Goal: Task Accomplishment & Management: Complete application form

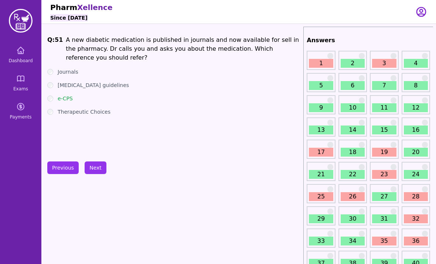
click at [21, 64] on link "Dashboard" at bounding box center [20, 54] width 35 height 27
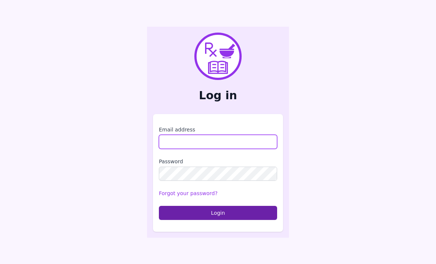
click at [220, 149] on input "Email address" at bounding box center [218, 142] width 118 height 14
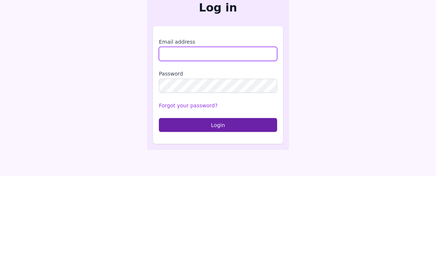
type input "**********"
click at [218, 206] on button "Login" at bounding box center [218, 213] width 118 height 14
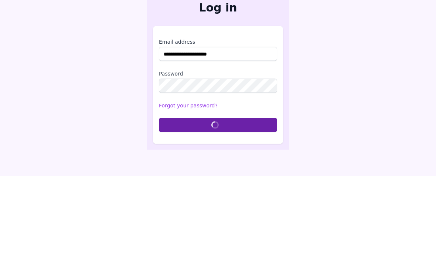
scroll to position [24, 0]
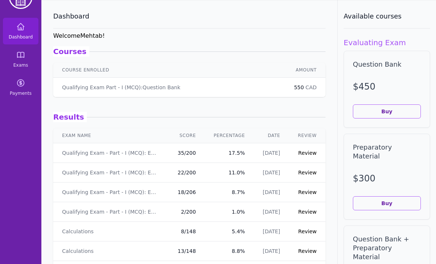
click at [19, 33] on link "Dashboard" at bounding box center [20, 31] width 35 height 27
click at [18, 61] on link "Exams" at bounding box center [20, 59] width 35 height 27
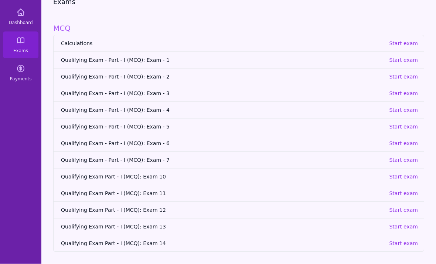
scroll to position [47, 0]
click at [406, 90] on p "Start exam" at bounding box center [403, 93] width 29 height 7
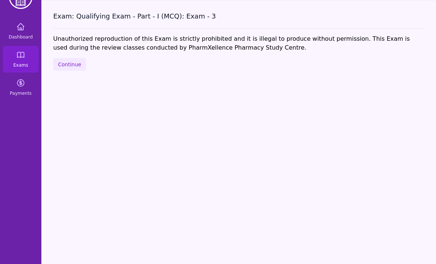
click at [67, 58] on button "Continue" at bounding box center [69, 64] width 33 height 13
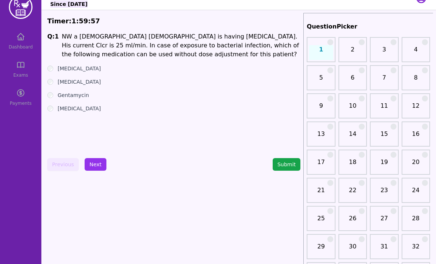
scroll to position [11, 0]
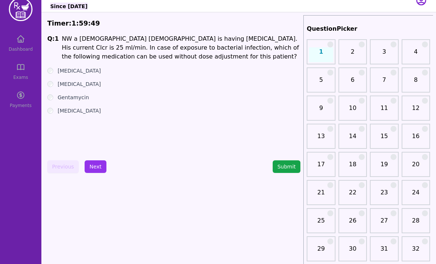
click at [71, 111] on label "[MEDICAL_DATA]" at bounding box center [79, 110] width 43 height 7
click at [69, 100] on label "Gentamycin" at bounding box center [73, 97] width 31 height 7
click at [69, 84] on label "[MEDICAL_DATA]" at bounding box center [79, 83] width 43 height 7
click at [75, 71] on label "[MEDICAL_DATA]" at bounding box center [79, 70] width 43 height 7
click at [69, 86] on label "[MEDICAL_DATA]" at bounding box center [79, 83] width 43 height 7
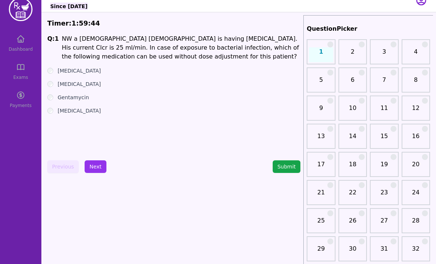
click at [69, 86] on label "[MEDICAL_DATA]" at bounding box center [79, 83] width 43 height 7
click at [70, 84] on label "[MEDICAL_DATA]" at bounding box center [79, 83] width 43 height 7
click at [70, 85] on label "[MEDICAL_DATA]" at bounding box center [79, 83] width 43 height 7
click at [71, 85] on label "[MEDICAL_DATA]" at bounding box center [79, 83] width 43 height 7
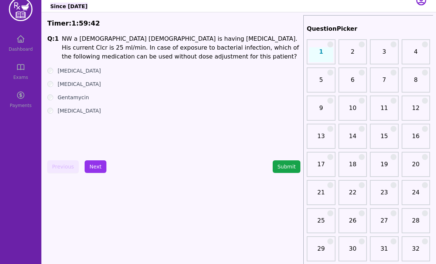
click at [71, 85] on label "[MEDICAL_DATA]" at bounding box center [79, 83] width 43 height 7
click at [71, 84] on label "[MEDICAL_DATA]" at bounding box center [79, 83] width 43 height 7
click at [92, 170] on button "Next" at bounding box center [96, 166] width 22 height 13
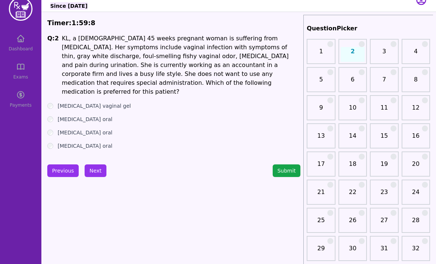
scroll to position [12, 0]
click at [226, 50] on p "KL, a [DEMOGRAPHIC_DATA] 45 weeks pregnant woman is suffering from [MEDICAL_DAT…" at bounding box center [181, 65] width 239 height 62
click at [137, 58] on p "KL, a [DEMOGRAPHIC_DATA] 45 weeks pregnant woman is suffering from [MEDICAL_DAT…" at bounding box center [181, 65] width 239 height 62
click at [87, 171] on button "Next" at bounding box center [96, 170] width 22 height 13
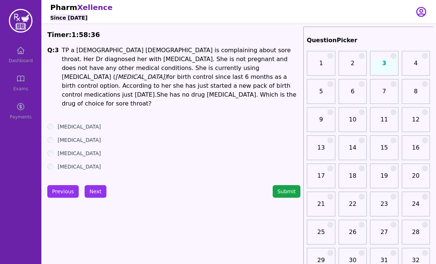
click at [73, 123] on label "[MEDICAL_DATA]" at bounding box center [79, 126] width 43 height 7
click at [94, 185] on button "Next" at bounding box center [96, 191] width 22 height 13
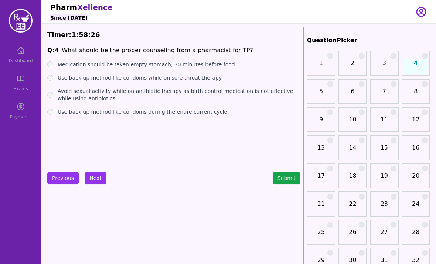
click at [133, 78] on label "Use back up method like condoms while on sore throat therapy" at bounding box center [140, 77] width 164 height 7
click at [95, 176] on button "Next" at bounding box center [96, 178] width 22 height 13
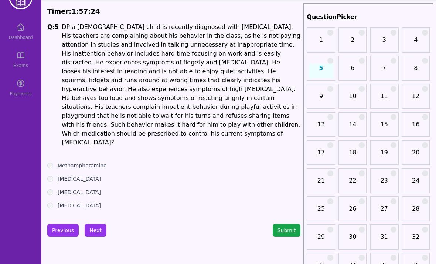
scroll to position [23, 0]
click at [90, 162] on label "Methamphetamine" at bounding box center [82, 165] width 49 height 7
click at [87, 201] on label "[MEDICAL_DATA]" at bounding box center [79, 204] width 43 height 7
click at [95, 162] on label "Methamphetamine" at bounding box center [82, 165] width 49 height 7
click at [89, 201] on label "[MEDICAL_DATA]" at bounding box center [79, 204] width 43 height 7
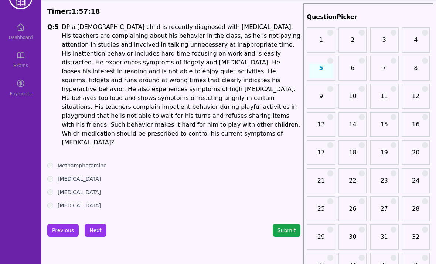
click at [87, 201] on label "[MEDICAL_DATA]" at bounding box center [79, 204] width 43 height 7
click at [78, 188] on label "[MEDICAL_DATA]" at bounding box center [79, 191] width 43 height 7
click at [79, 178] on ul "Methamphetamine [MEDICAL_DATA] [MEDICAL_DATA] [MEDICAL_DATA]" at bounding box center [173, 185] width 253 height 47
click at [79, 175] on label "[MEDICAL_DATA]" at bounding box center [79, 178] width 43 height 7
click at [74, 175] on label "[MEDICAL_DATA]" at bounding box center [79, 178] width 43 height 7
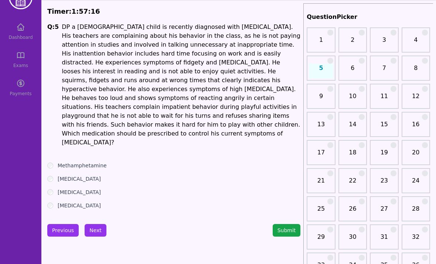
click at [75, 188] on label "[MEDICAL_DATA]" at bounding box center [79, 191] width 43 height 7
click at [77, 201] on label "[MEDICAL_DATA]" at bounding box center [79, 204] width 43 height 7
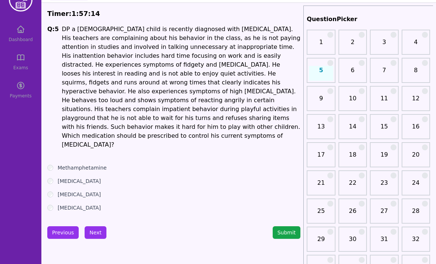
click at [90, 164] on label "Methamphetamine" at bounding box center [82, 167] width 49 height 7
click at [82, 204] on label "[MEDICAL_DATA]" at bounding box center [79, 207] width 43 height 7
click at [92, 226] on button "Next" at bounding box center [96, 232] width 22 height 13
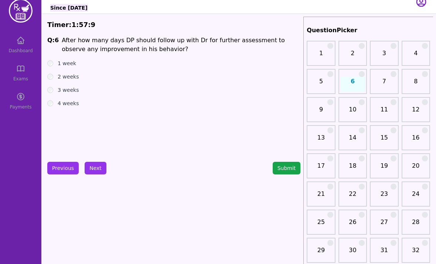
scroll to position [10, 0]
click at [68, 105] on label "4 weeks" at bounding box center [68, 102] width 21 height 7
click at [97, 168] on button "Next" at bounding box center [96, 168] width 22 height 13
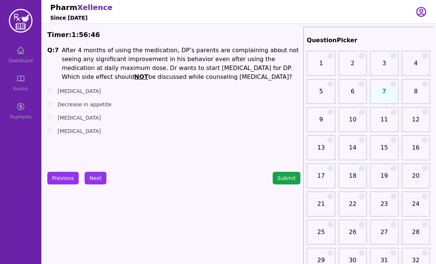
click at [76, 94] on label "[MEDICAL_DATA]" at bounding box center [79, 90] width 43 height 7
click at [92, 108] on label "Decrease in appetite" at bounding box center [85, 104] width 54 height 7
click at [81, 121] on label "[MEDICAL_DATA]" at bounding box center [79, 117] width 43 height 7
click at [98, 177] on button "Next" at bounding box center [96, 178] width 22 height 13
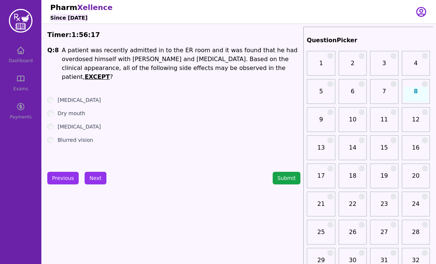
click at [195, 123] on div "[MEDICAL_DATA]" at bounding box center [173, 126] width 253 height 7
click at [200, 123] on div "[MEDICAL_DATA]" at bounding box center [173, 126] width 253 height 7
click at [62, 96] on label "[MEDICAL_DATA]" at bounding box center [79, 99] width 43 height 7
click at [93, 183] on button "Next" at bounding box center [96, 178] width 22 height 13
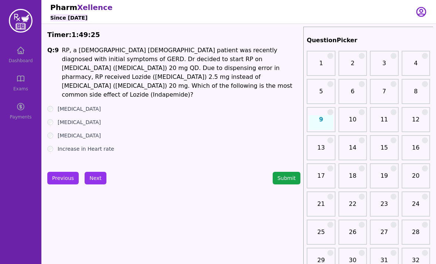
click at [101, 177] on button "Next" at bounding box center [96, 178] width 22 height 13
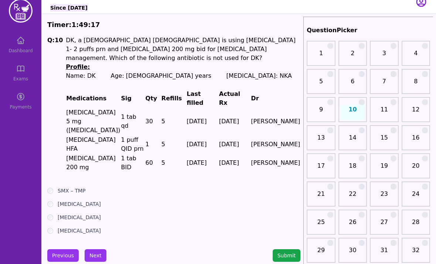
scroll to position [8, 0]
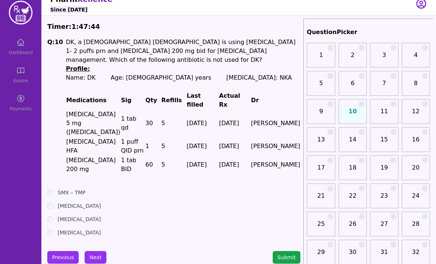
click at [54, 189] on div "SMX – TMP" at bounding box center [173, 192] width 253 height 7
click at [53, 189] on div "SMX – TMP" at bounding box center [173, 192] width 253 height 7
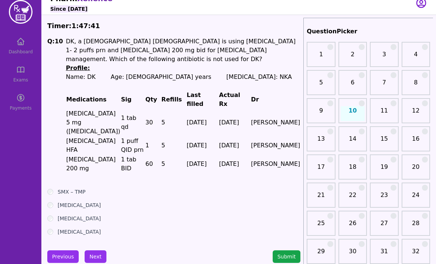
scroll to position [9, 0]
click at [53, 188] on div "SMX – TMP" at bounding box center [173, 191] width 253 height 7
click at [95, 250] on button "Next" at bounding box center [96, 256] width 22 height 13
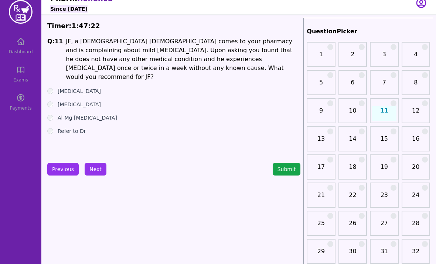
click at [94, 165] on button "Next" at bounding box center [96, 169] width 22 height 13
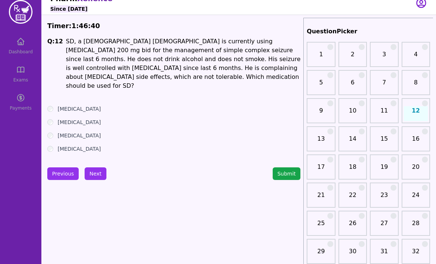
click at [58, 105] on label "[MEDICAL_DATA]" at bounding box center [79, 108] width 43 height 7
click at [54, 109] on ul "[MEDICAL_DATA] [MEDICAL_DATA] [MEDICAL_DATA] [MEDICAL_DATA]" at bounding box center [173, 128] width 253 height 47
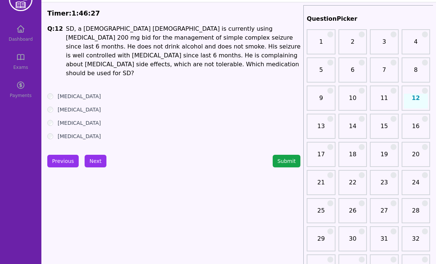
scroll to position [21, 0]
click at [53, 81] on div "Q: 12 SD, a [DEMOGRAPHIC_DATA] [DEMOGRAPHIC_DATA] is currently using [MEDICAL_D…" at bounding box center [173, 81] width 253 height 115
click at [102, 160] on button "Next" at bounding box center [96, 161] width 22 height 13
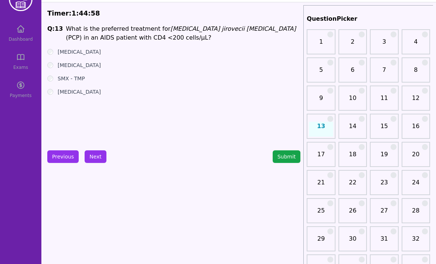
click at [96, 151] on button "Next" at bounding box center [96, 156] width 22 height 13
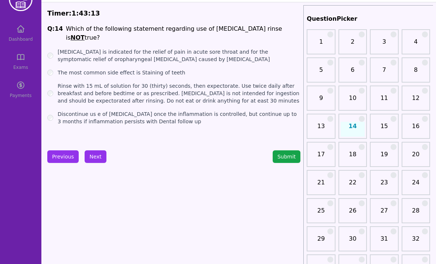
click at [63, 48] on label "[MEDICAL_DATA] is indicated for the relief of pain in acute sore throat and for…" at bounding box center [179, 55] width 243 height 15
click at [55, 84] on div "Rinse with 15 mL of solution for 30 (thirty) seconds, then expectorate. Use twi…" at bounding box center [173, 93] width 253 height 22
click at [58, 82] on label "Rinse with 15 mL of solution for 30 (thirty) seconds, then expectorate. Use twi…" at bounding box center [179, 93] width 243 height 22
click at [58, 48] on label "[MEDICAL_DATA] is indicated for the relief of pain in acute sore throat and for…" at bounding box center [179, 55] width 243 height 15
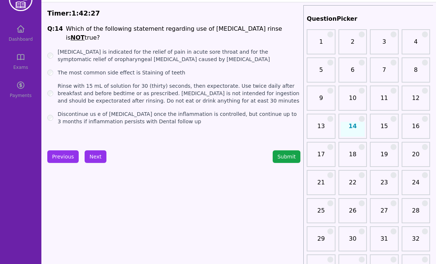
click at [96, 155] on button "Next" at bounding box center [96, 156] width 22 height 13
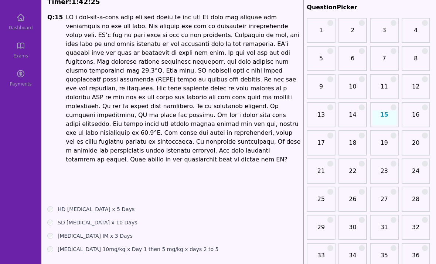
scroll to position [33, 0]
click at [56, 205] on div "HD [MEDICAL_DATA] x 5 Days" at bounding box center [173, 208] width 253 height 7
click at [58, 205] on label "HD [MEDICAL_DATA] x 5 Days" at bounding box center [96, 208] width 77 height 7
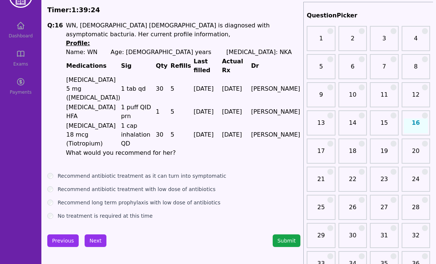
scroll to position [25, 0]
click at [100, 234] on button "Next" at bounding box center [96, 240] width 22 height 13
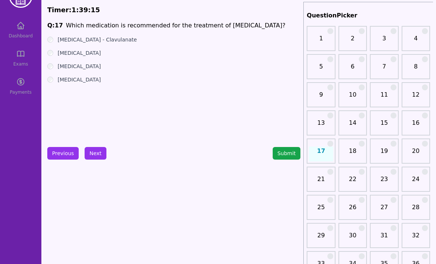
click at [50, 75] on ul "[MEDICAL_DATA] - Clavulanate [MEDICAL_DATA] [MEDICAL_DATA] [MEDICAL_DATA]" at bounding box center [173, 59] width 253 height 47
click at [58, 84] on div "Q: 17 Which medication is recommended for the treatment of [MEDICAL_DATA]? [MED…" at bounding box center [173, 76] width 253 height 111
click at [94, 156] on button "Next" at bounding box center [96, 153] width 22 height 13
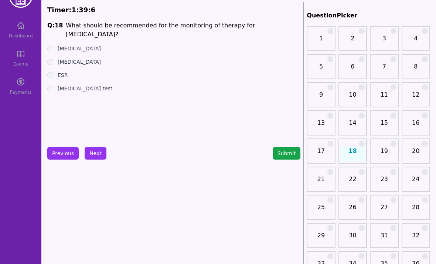
click at [94, 148] on button "Next" at bounding box center [96, 153] width 22 height 13
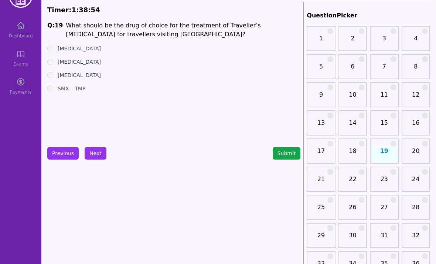
click at [56, 68] on ul "[MEDICAL_DATA] [MEDICAL_DATA] [MEDICAL_DATA] SMX – TMP" at bounding box center [173, 68] width 253 height 47
click at [98, 153] on button "Next" at bounding box center [96, 153] width 22 height 13
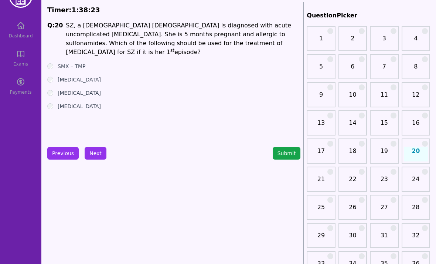
click at [56, 64] on ul "SMX – TMP [MEDICAL_DATA] [MEDICAL_DATA] [MEDICAL_DATA]" at bounding box center [173, 85] width 253 height 47
click at [52, 62] on div "SMX – TMP" at bounding box center [173, 65] width 253 height 7
click at [56, 89] on div "[MEDICAL_DATA]" at bounding box center [173, 92] width 253 height 7
click at [286, 149] on button "Submit" at bounding box center [287, 153] width 28 height 13
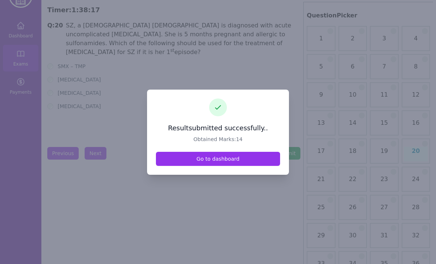
click at [253, 166] on link "Go to dashboard" at bounding box center [218, 159] width 124 height 14
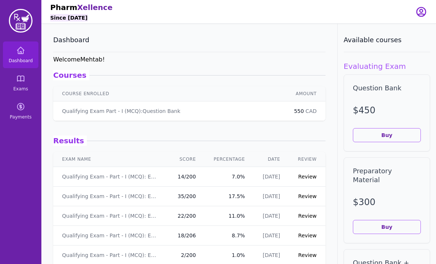
click at [304, 175] on link "Review" at bounding box center [307, 176] width 18 height 6
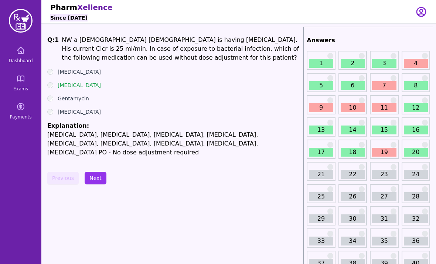
click at [101, 172] on button "Next" at bounding box center [96, 178] width 22 height 13
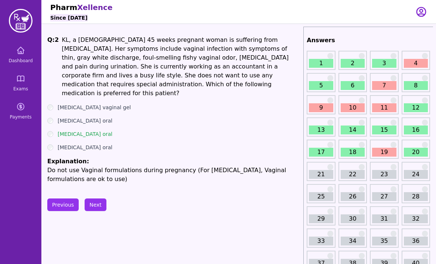
click at [61, 198] on button "Previous" at bounding box center [62, 204] width 31 height 13
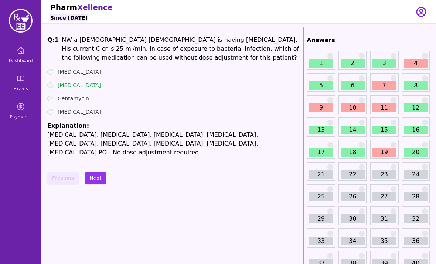
click at [96, 172] on button "Next" at bounding box center [96, 178] width 22 height 13
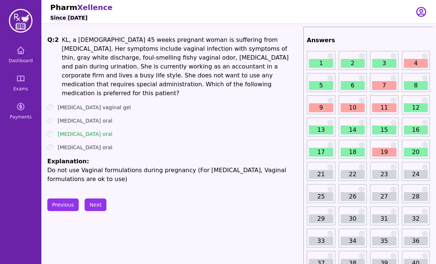
click at [102, 198] on button "Next" at bounding box center [96, 204] width 22 height 13
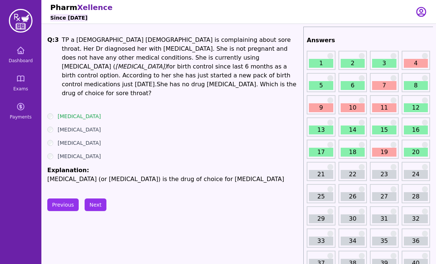
click at [95, 198] on button "Next" at bounding box center [96, 204] width 22 height 13
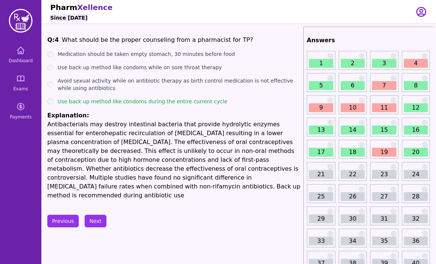
click at [105, 214] on div "Previous Next" at bounding box center [173, 220] width 253 height 13
click at [101, 215] on button "Next" at bounding box center [96, 220] width 22 height 13
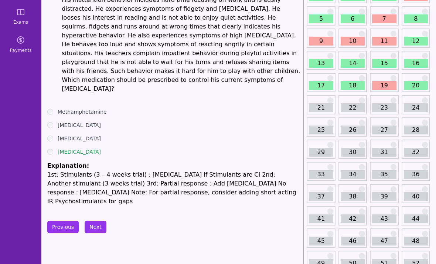
scroll to position [68, 0]
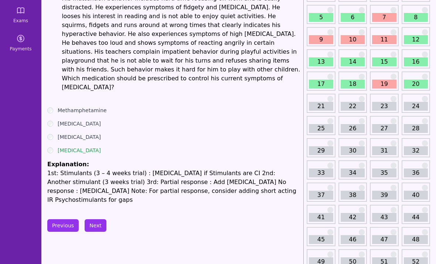
click at [99, 219] on button "Next" at bounding box center [96, 225] width 22 height 13
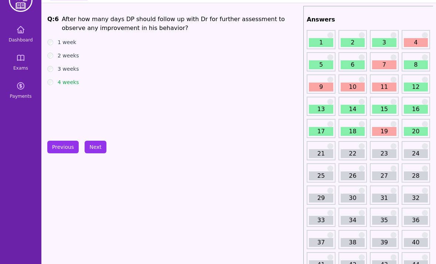
scroll to position [21, 0]
click at [99, 148] on button "Next" at bounding box center [96, 146] width 22 height 13
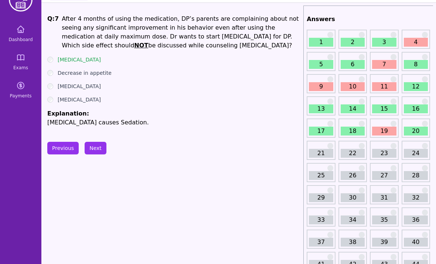
click at [102, 154] on button "Next" at bounding box center [96, 148] width 22 height 13
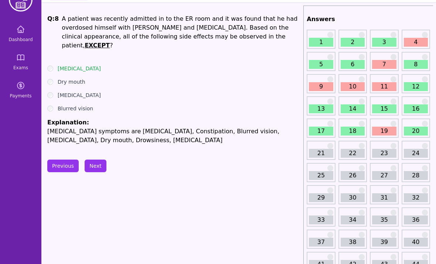
click at [104, 159] on button "Next" at bounding box center [96, 165] width 22 height 13
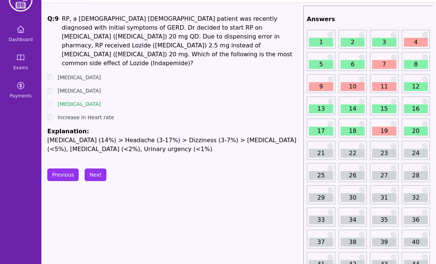
click at [98, 168] on button "Next" at bounding box center [96, 174] width 22 height 13
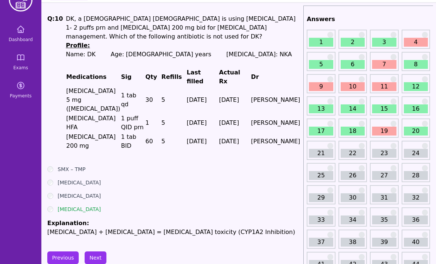
click at [100, 251] on button "Next" at bounding box center [96, 257] width 22 height 13
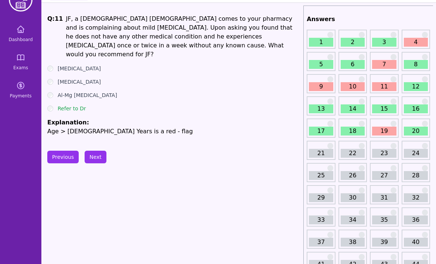
click at [99, 150] on button "Next" at bounding box center [96, 156] width 22 height 13
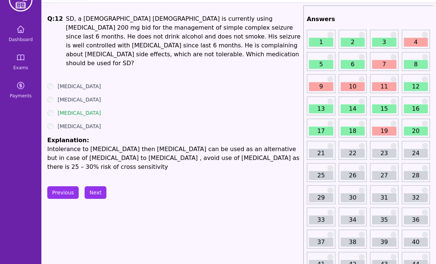
click at [103, 187] on button "Next" at bounding box center [96, 192] width 22 height 13
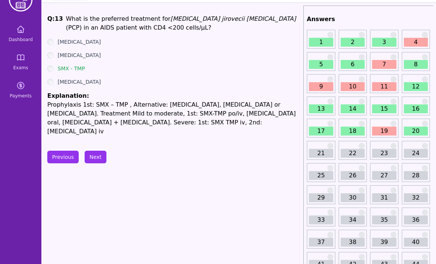
click at [100, 150] on button "Next" at bounding box center [96, 156] width 22 height 13
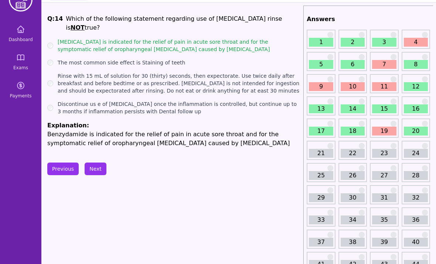
click at [100, 163] on button "Next" at bounding box center [96, 168] width 22 height 13
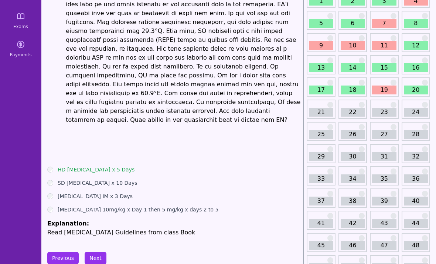
scroll to position [63, 0]
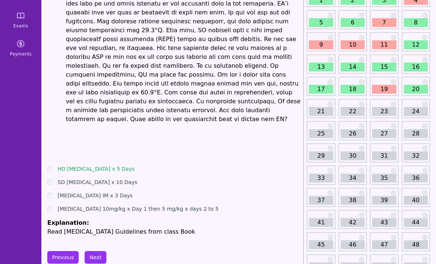
click at [97, 251] on button "Next" at bounding box center [96, 257] width 22 height 13
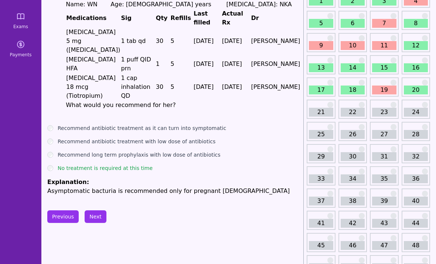
scroll to position [65, 0]
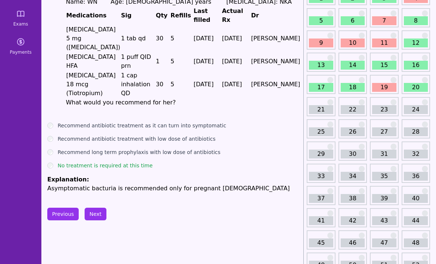
click at [98, 207] on button "Next" at bounding box center [96, 213] width 22 height 13
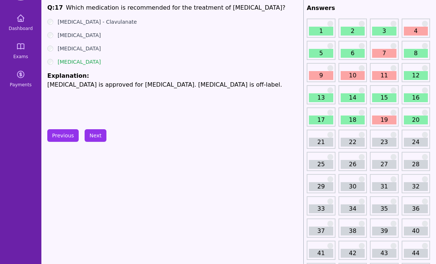
click at [92, 132] on button "Next" at bounding box center [96, 135] width 22 height 13
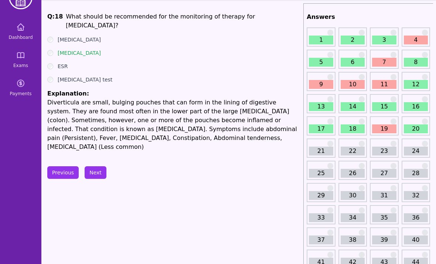
scroll to position [23, 0]
click at [104, 166] on button "Next" at bounding box center [96, 172] width 22 height 13
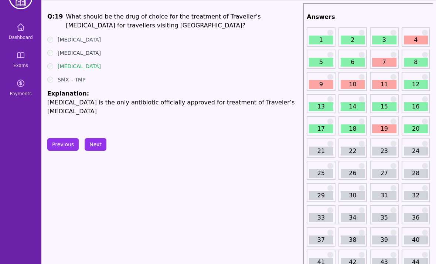
click at [102, 143] on button "Next" at bounding box center [96, 144] width 22 height 13
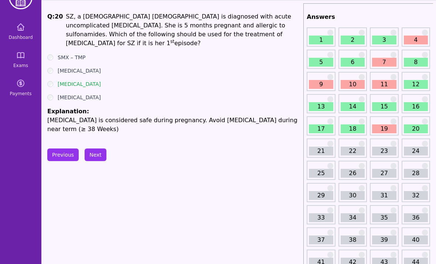
click at [101, 148] on button "Next" at bounding box center [96, 154] width 22 height 13
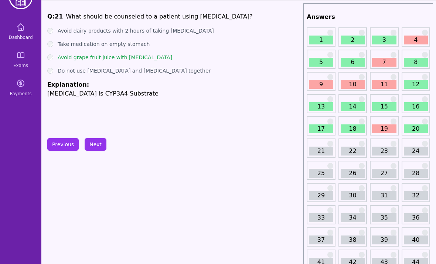
click at [93, 149] on button "Next" at bounding box center [96, 144] width 22 height 13
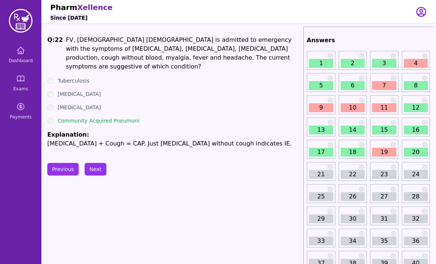
click at [18, 52] on icon at bounding box center [20, 50] width 7 height 7
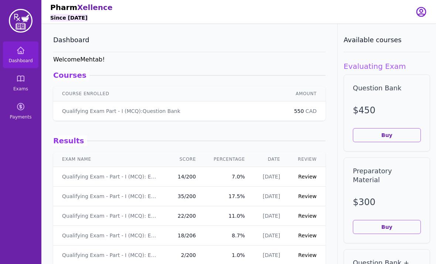
click at [23, 84] on link "Exams" at bounding box center [20, 82] width 35 height 27
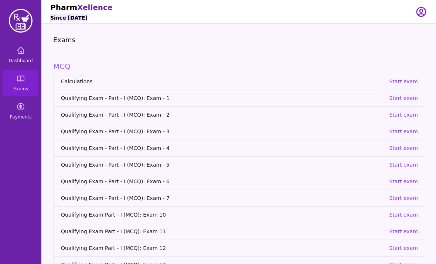
click at [404, 129] on p "Start exam" at bounding box center [403, 131] width 29 height 7
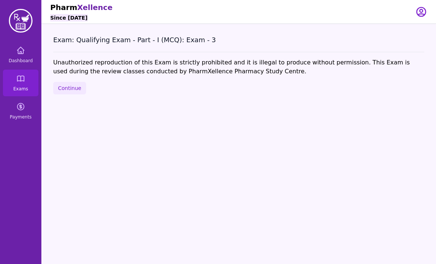
click at [79, 86] on button "Continue" at bounding box center [69, 88] width 33 height 13
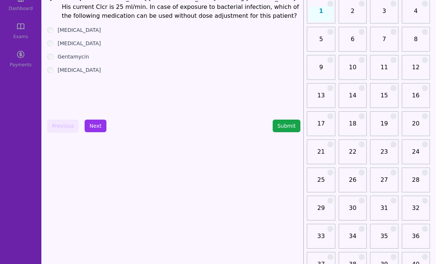
scroll to position [55, 0]
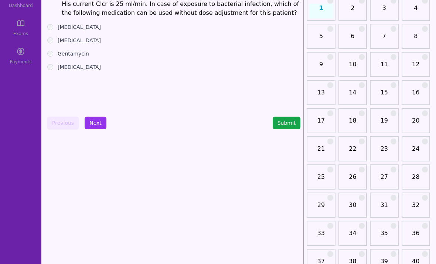
click at [326, 149] on link "21" at bounding box center [321, 151] width 24 height 15
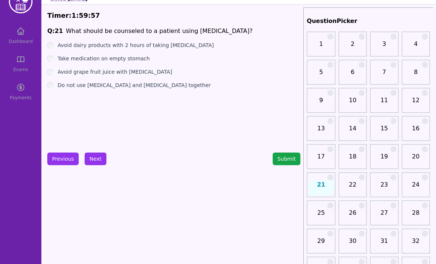
scroll to position [19, 0]
click at [60, 58] on label "Take medication on empty stomach" at bounding box center [104, 58] width 92 height 7
click at [58, 72] on label "Avoid grape fruit juice with [MEDICAL_DATA]" at bounding box center [115, 71] width 115 height 7
click at [100, 157] on button "Next" at bounding box center [96, 158] width 22 height 13
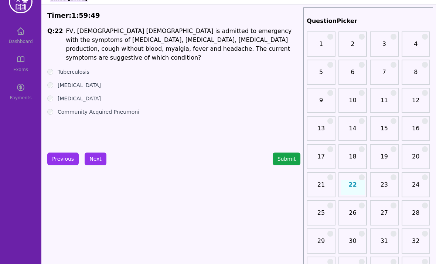
click at [58, 106] on div "Q: 22 FV, [DEMOGRAPHIC_DATA] [DEMOGRAPHIC_DATA] is admitted to emergency with t…" at bounding box center [173, 82] width 253 height 111
click at [99, 159] on button "Next" at bounding box center [96, 158] width 22 height 13
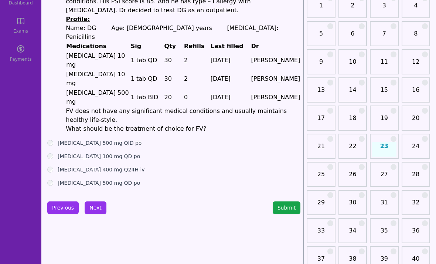
click at [96, 201] on button "Next" at bounding box center [96, 207] width 22 height 13
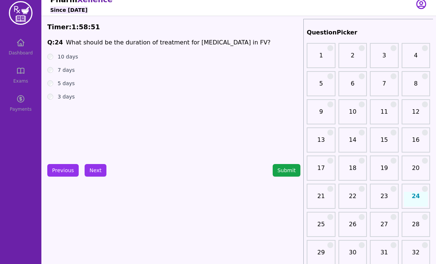
scroll to position [8, 0]
click at [58, 71] on label "7 days" at bounding box center [66, 69] width 17 height 7
click at [58, 171] on button "Previous" at bounding box center [62, 170] width 31 height 13
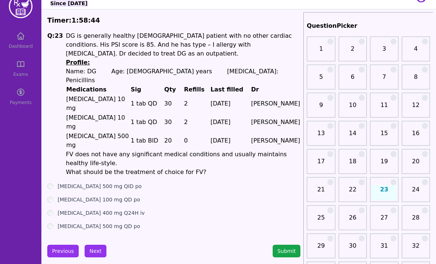
scroll to position [14, 0]
click at [97, 244] on button "Next" at bounding box center [96, 250] width 22 height 13
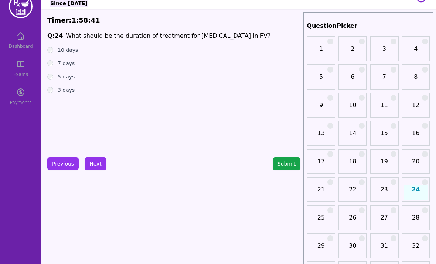
click at [94, 164] on button "Next" at bounding box center [96, 163] width 22 height 13
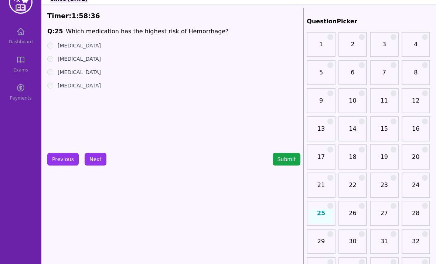
scroll to position [19, 0]
click at [96, 160] on button "Next" at bounding box center [96, 159] width 22 height 13
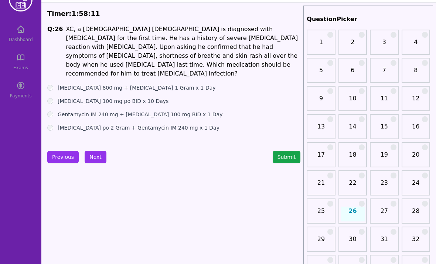
scroll to position [21, 0]
click at [62, 124] on label "[MEDICAL_DATA] po 2 Gram + Gentamycin IM 240 mg x 1 Day" at bounding box center [139, 127] width 162 height 7
click at [99, 159] on button "Next" at bounding box center [96, 156] width 22 height 13
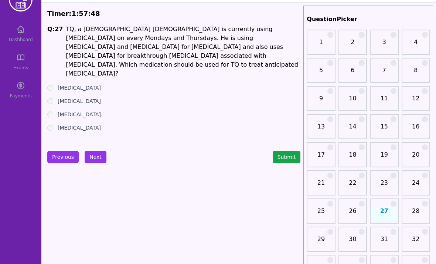
click at [62, 160] on button "Previous" at bounding box center [62, 156] width 31 height 13
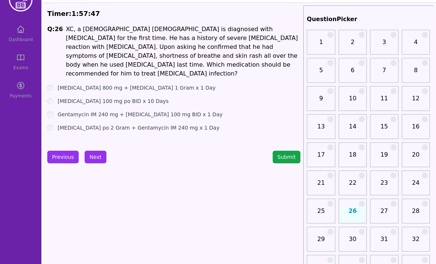
click at [96, 155] on button "Next" at bounding box center [96, 156] width 22 height 13
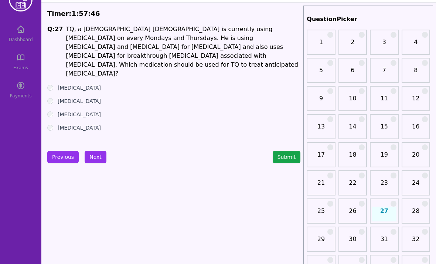
click at [62, 160] on button "Previous" at bounding box center [62, 156] width 31 height 13
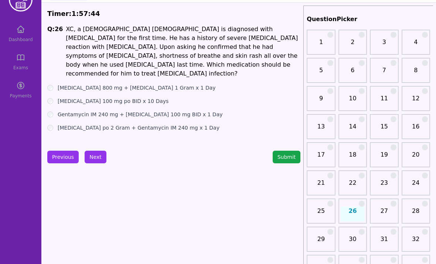
click at [101, 161] on button "Next" at bounding box center [96, 156] width 22 height 13
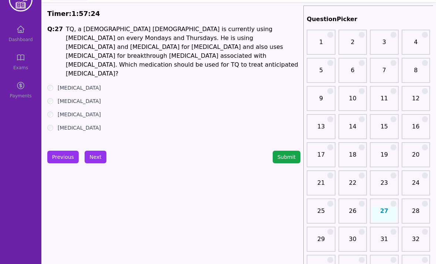
click at [55, 84] on div "[MEDICAL_DATA]" at bounding box center [173, 87] width 253 height 7
click at [57, 125] on div "Q: 27 TQ, a [DEMOGRAPHIC_DATA] [DEMOGRAPHIC_DATA] is currently using [MEDICAL_D…" at bounding box center [173, 80] width 253 height 111
click at [58, 125] on div "Q: 27 TQ, a [DEMOGRAPHIC_DATA] [DEMOGRAPHIC_DATA] is currently using [MEDICAL_D…" at bounding box center [173, 80] width 253 height 111
click at [99, 161] on button "Next" at bounding box center [96, 156] width 22 height 13
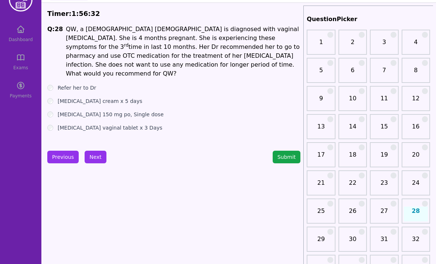
click at [56, 84] on div "Refer her to Dr" at bounding box center [173, 87] width 253 height 7
click at [96, 157] on button "Next" at bounding box center [96, 156] width 22 height 13
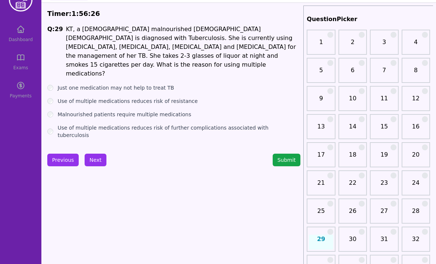
click at [68, 162] on button "Previous" at bounding box center [62, 159] width 31 height 13
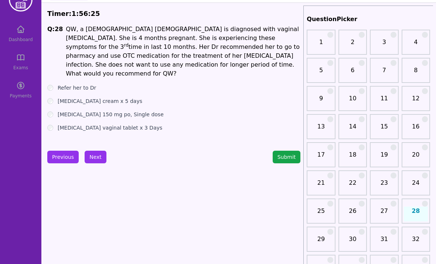
click at [100, 157] on button "Next" at bounding box center [96, 156] width 22 height 13
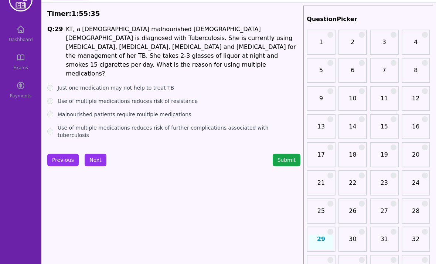
click at [286, 124] on label "Use of multiple medications reduces risk of further complications associated wi…" at bounding box center [179, 131] width 243 height 15
click at [177, 84] on ul "Just one medication may not help to treat TB Use of multiple medications reduce…" at bounding box center [173, 111] width 253 height 55
click at [166, 84] on ul "Just one medication may not help to treat TB Use of multiple medications reduce…" at bounding box center [173, 111] width 253 height 55
click at [167, 97] on label "Use of multiple medications reduces risk of resistance" at bounding box center [128, 100] width 140 height 7
click at [100, 155] on button "Next" at bounding box center [96, 159] width 22 height 13
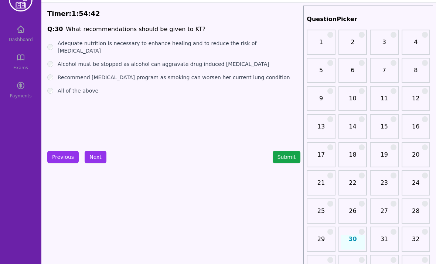
click at [70, 87] on label "All of the above" at bounding box center [78, 90] width 41 height 7
click at [291, 158] on button "Submit" at bounding box center [287, 156] width 28 height 13
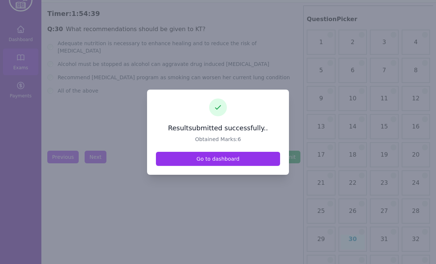
click at [255, 166] on link "Go to dashboard" at bounding box center [218, 159] width 124 height 14
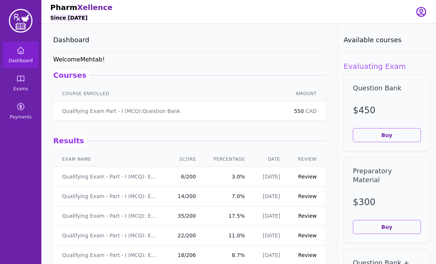
click at [307, 176] on link "Review" at bounding box center [307, 176] width 18 height 6
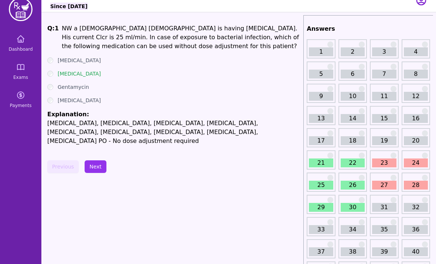
scroll to position [31, 0]
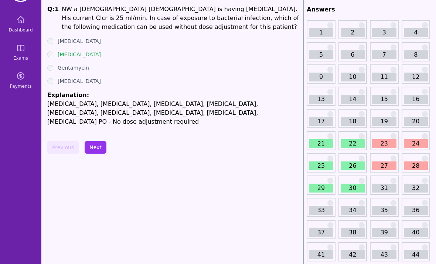
click at [320, 146] on link "21" at bounding box center [321, 143] width 24 height 9
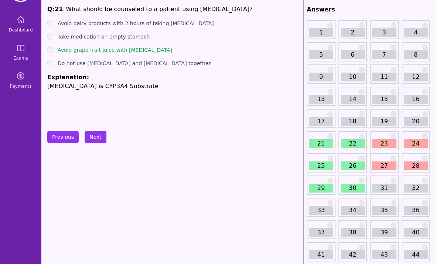
click at [359, 146] on link "22" at bounding box center [353, 143] width 24 height 9
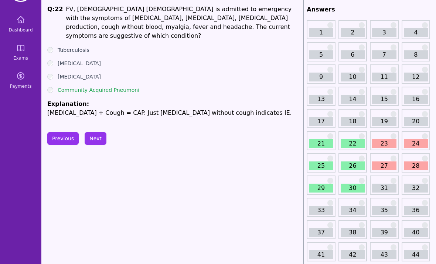
click at [385, 140] on link "23" at bounding box center [384, 143] width 24 height 9
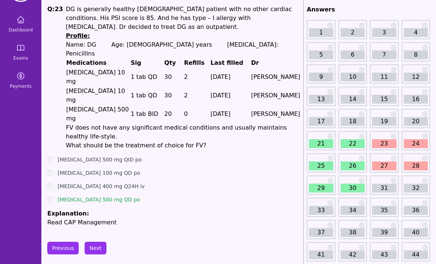
click at [416, 144] on link "24" at bounding box center [416, 143] width 24 height 9
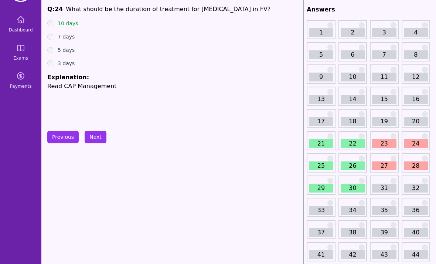
click at [324, 164] on link "25" at bounding box center [321, 165] width 24 height 9
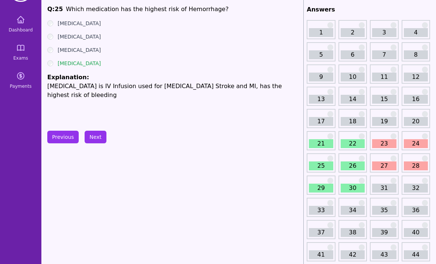
click at [358, 163] on link "26" at bounding box center [353, 165] width 24 height 9
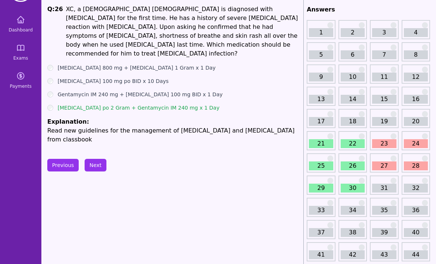
click at [386, 167] on link "27" at bounding box center [384, 165] width 24 height 9
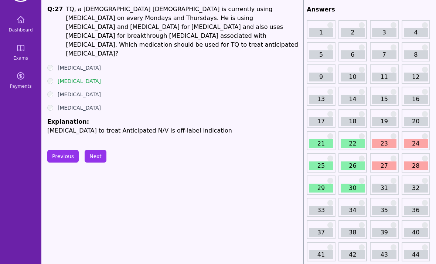
click at [417, 163] on link "28" at bounding box center [416, 165] width 24 height 9
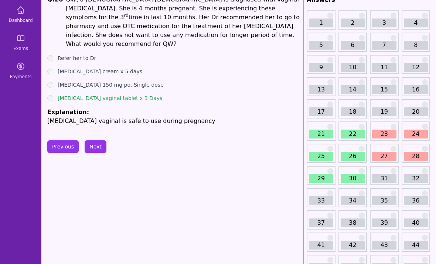
scroll to position [41, 0]
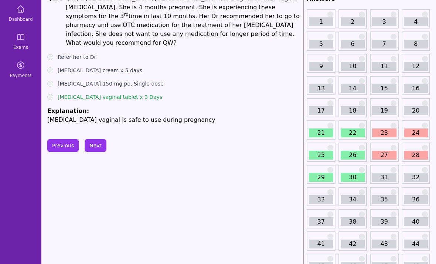
click at [323, 176] on link "29" at bounding box center [321, 177] width 24 height 9
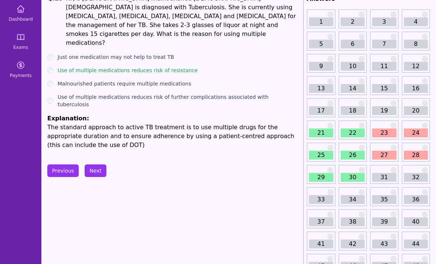
click at [351, 176] on link "30" at bounding box center [353, 177] width 24 height 9
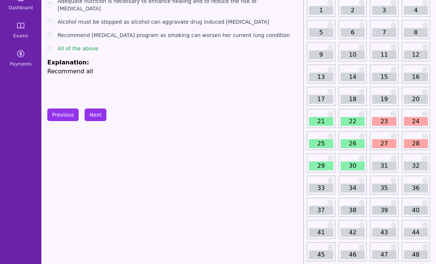
click at [323, 167] on link "29" at bounding box center [321, 166] width 24 height 9
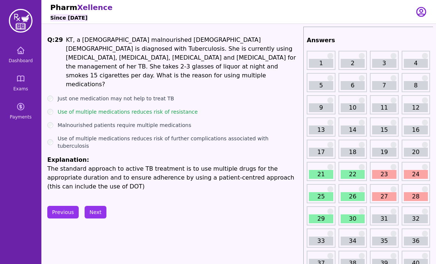
click at [27, 58] on span "Dashboard" at bounding box center [21, 61] width 24 height 6
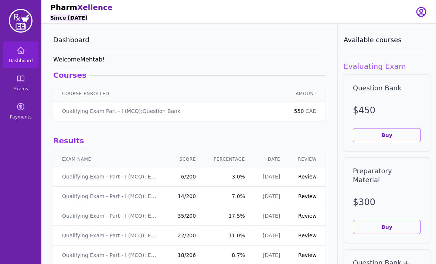
click at [23, 86] on span "Exams" at bounding box center [20, 89] width 15 height 6
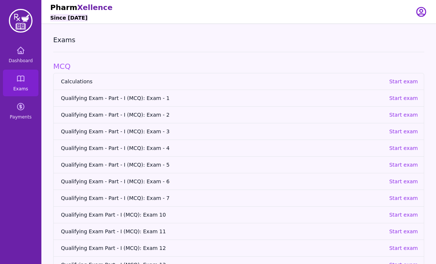
click at [407, 133] on p "Start exam" at bounding box center [403, 131] width 29 height 7
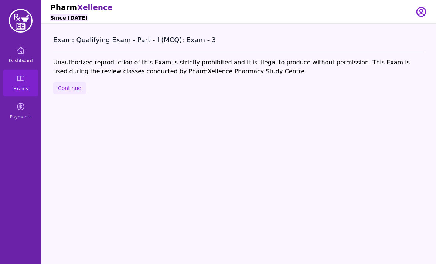
click at [79, 84] on button "Continue" at bounding box center [69, 88] width 33 height 13
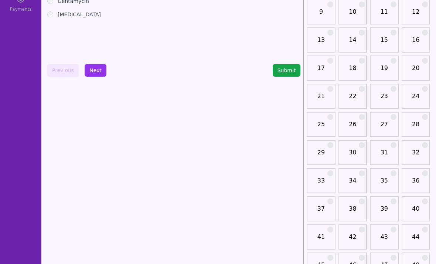
scroll to position [120, 0]
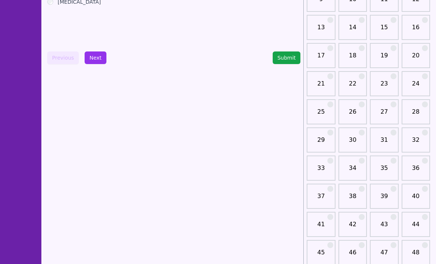
click at [387, 141] on link "31" at bounding box center [384, 142] width 24 height 15
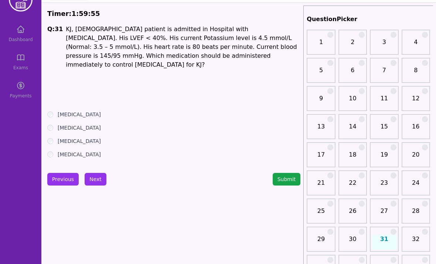
scroll to position [21, 0]
click at [301, 99] on div "Q: 31 KJ, [DEMOGRAPHIC_DATA] patient is admitted in Hospital with [MEDICAL_DATA…" at bounding box center [173, 91] width 253 height 133
click at [79, 150] on label "[MEDICAL_DATA]" at bounding box center [79, 153] width 43 height 7
click at [94, 173] on button "Next" at bounding box center [96, 179] width 22 height 13
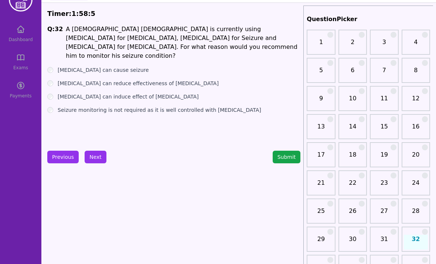
click at [121, 66] on label "[MEDICAL_DATA] can cause seizure" at bounding box center [103, 69] width 91 height 7
click at [96, 153] on button "Next" at bounding box center [96, 156] width 22 height 13
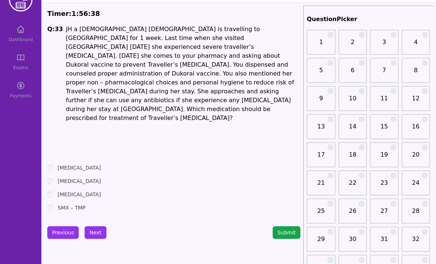
click at [50, 164] on ul "[MEDICAL_DATA] [MEDICAL_DATA] [MEDICAL_DATA] SMX – TMP" at bounding box center [173, 187] width 253 height 47
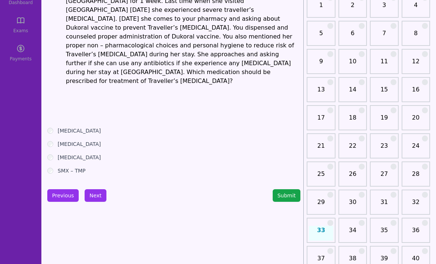
click at [102, 189] on button "Next" at bounding box center [96, 195] width 22 height 13
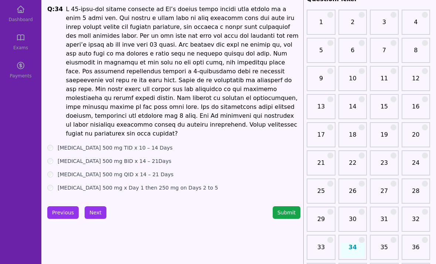
scroll to position [41, 0]
click at [100, 206] on button "Next" at bounding box center [96, 212] width 22 height 13
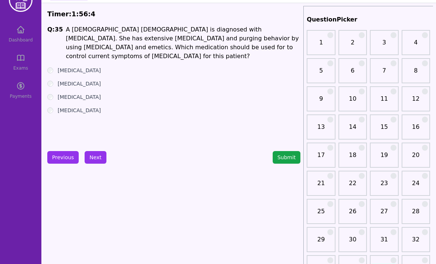
scroll to position [17, 0]
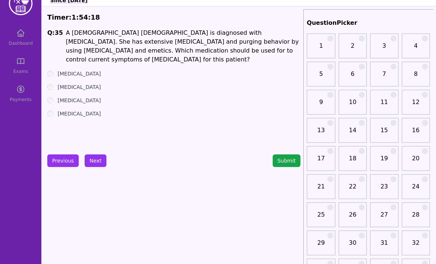
click at [94, 159] on button "Next" at bounding box center [96, 160] width 22 height 13
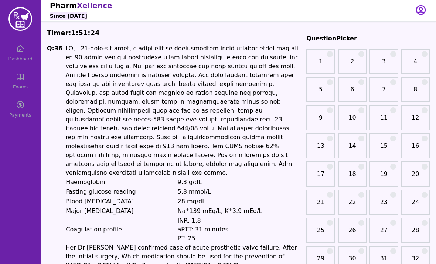
scroll to position [2, -1]
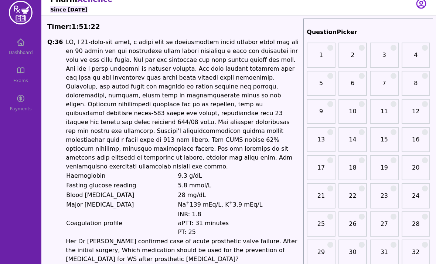
click at [14, 17] on img at bounding box center [21, 13] width 24 height 24
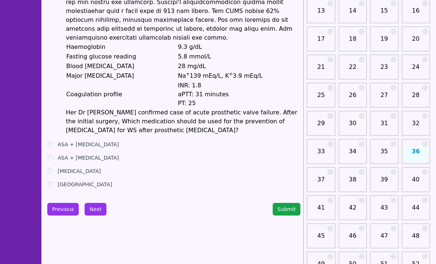
scroll to position [143, 0]
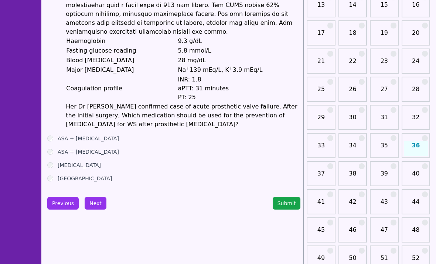
click at [92, 197] on button "Next" at bounding box center [96, 203] width 22 height 13
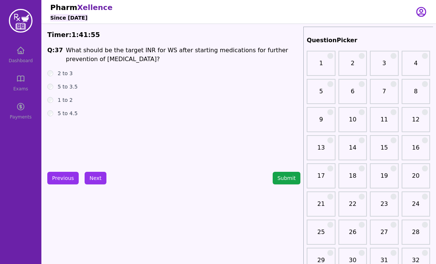
click at [49, 77] on div "2 to 3" at bounding box center [173, 72] width 253 height 7
click at [94, 172] on button "Next" at bounding box center [96, 178] width 22 height 13
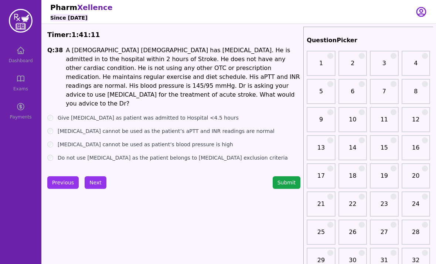
click at [55, 154] on div "Do not use [MEDICAL_DATA] as the patient belongs to [MEDICAL_DATA] exclusion cr…" at bounding box center [173, 157] width 253 height 7
click at [62, 154] on label "Do not use [MEDICAL_DATA] as the patient belongs to [MEDICAL_DATA] exclusion cr…" at bounding box center [173, 157] width 230 height 7
click at [95, 179] on button "Next" at bounding box center [96, 182] width 22 height 13
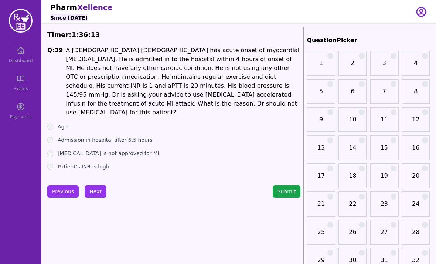
click at [56, 149] on div "[MEDICAL_DATA] is not approved for MI" at bounding box center [173, 152] width 253 height 7
click at [100, 185] on button "Next" at bounding box center [96, 191] width 22 height 13
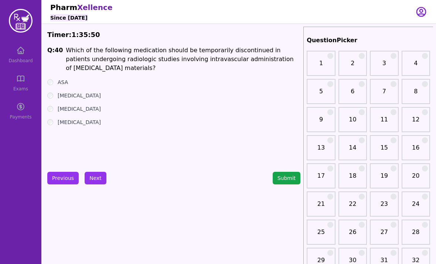
click at [98, 179] on button "Next" at bounding box center [96, 178] width 22 height 13
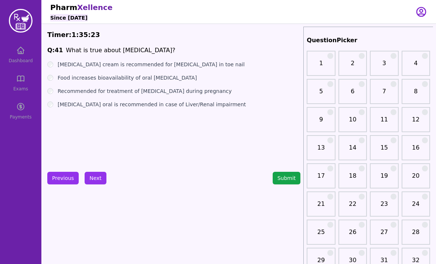
click at [100, 180] on button "Next" at bounding box center [96, 178] width 22 height 13
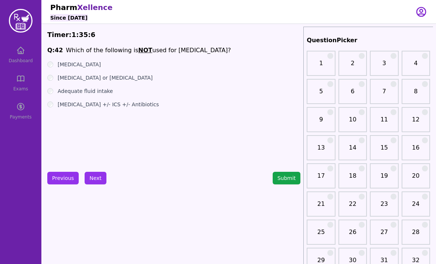
click at [101, 183] on button "Next" at bounding box center [96, 178] width 22 height 13
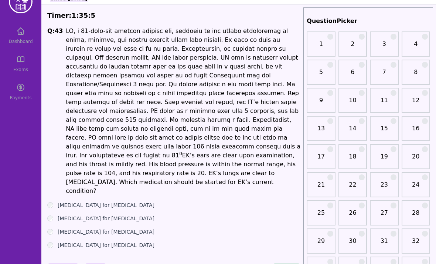
scroll to position [20, 0]
click at [48, 201] on ul "[MEDICAL_DATA] for [MEDICAL_DATA] [MEDICAL_DATA] for [MEDICAL_DATA] [MEDICAL_DA…" at bounding box center [173, 224] width 253 height 47
click at [49, 201] on ul "[MEDICAL_DATA] for [MEDICAL_DATA] [MEDICAL_DATA] for [MEDICAL_DATA] [MEDICAL_DA…" at bounding box center [173, 224] width 253 height 47
click at [90, 263] on button "Next" at bounding box center [96, 269] width 22 height 13
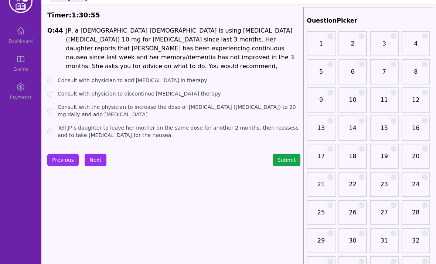
click at [58, 90] on label "Consult with physician to discontinue [MEDICAL_DATA] therapy" at bounding box center [139, 93] width 163 height 7
click at [66, 103] on label "Consult with the physician to increase the dose of [MEDICAL_DATA] ([MEDICAL_DAT…" at bounding box center [179, 110] width 243 height 15
click at [92, 154] on button "Next" at bounding box center [96, 159] width 22 height 13
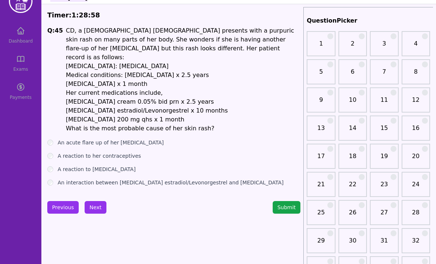
click at [56, 165] on div "A reaction to [MEDICAL_DATA]" at bounding box center [173, 168] width 253 height 7
click at [54, 165] on div "A reaction to [MEDICAL_DATA]" at bounding box center [173, 168] width 253 height 7
click at [101, 203] on button "Next" at bounding box center [96, 207] width 22 height 13
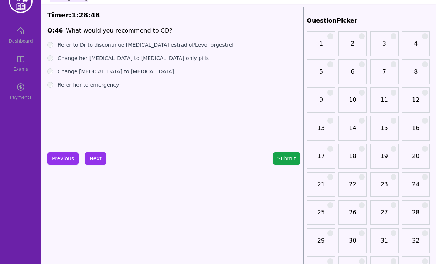
click at [51, 79] on ul "Refer to Dr to discontinue [MEDICAL_DATA] estradiol/Levonorgestrel Change her […" at bounding box center [173, 64] width 253 height 47
click at [102, 159] on button "Next" at bounding box center [96, 158] width 22 height 13
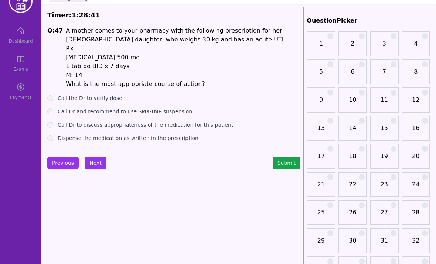
click at [54, 163] on button "Previous" at bounding box center [62, 162] width 31 height 13
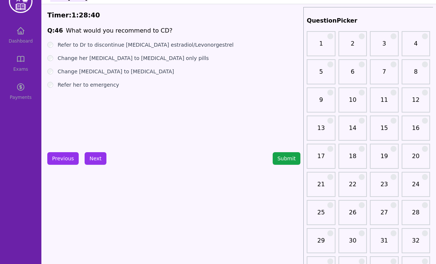
click at [60, 160] on button "Previous" at bounding box center [62, 158] width 31 height 13
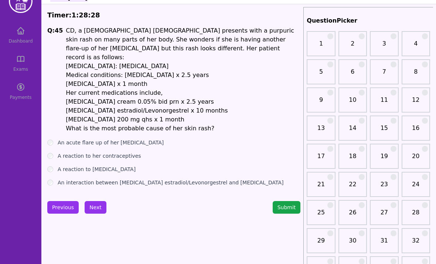
click at [99, 201] on button "Next" at bounding box center [96, 207] width 22 height 13
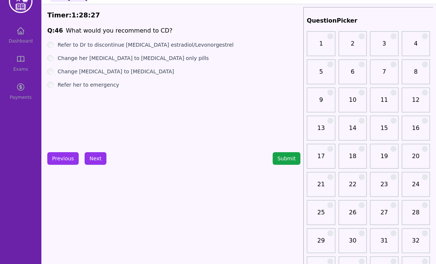
click at [92, 160] on button "Next" at bounding box center [96, 158] width 22 height 13
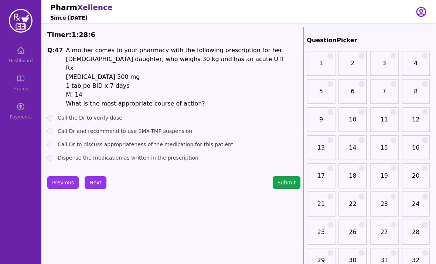
click at [59, 132] on label "Call Dr and recommend to use SMX-TMP suspension" at bounding box center [125, 130] width 135 height 7
click at [61, 142] on label "Call Dr to discuss appropriateness of the medication for this patient" at bounding box center [146, 143] width 176 height 7
click at [62, 145] on label "Call Dr to discuss appropriateness of the medication for this patient" at bounding box center [146, 143] width 176 height 7
click at [58, 159] on label "Dispense the medication as written in the prescription" at bounding box center [128, 157] width 141 height 7
click at [54, 153] on ul "Call the Dr to verify dose Call Dr and recommend to use SMX-TMP suspension Call…" at bounding box center [173, 137] width 253 height 47
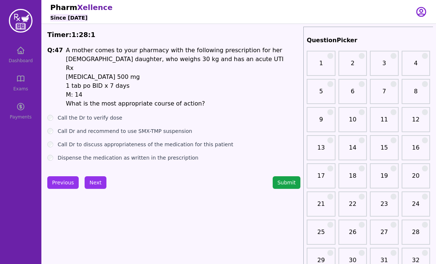
click at [56, 156] on div "Dispense the medication as written in the prescription" at bounding box center [173, 157] width 253 height 7
click at [64, 120] on label "Call the Dr to verify dose" at bounding box center [90, 117] width 65 height 7
click at [58, 130] on label "Call Dr and recommend to use SMX-TMP suspension" at bounding box center [125, 130] width 135 height 7
click at [61, 121] on label "Call the Dr to verify dose" at bounding box center [90, 117] width 65 height 7
click at [60, 139] on ul "Call the Dr to verify dose Call Dr and recommend to use SMX-TMP suspension Call…" at bounding box center [173, 137] width 253 height 47
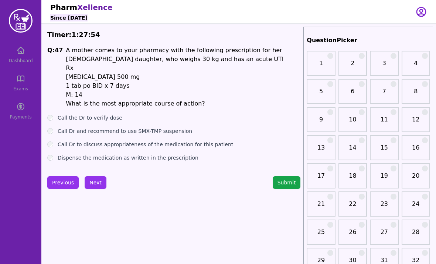
click at [62, 133] on label "Call Dr and recommend to use SMX-TMP suspension" at bounding box center [125, 130] width 135 height 7
click at [98, 188] on button "Next" at bounding box center [96, 182] width 22 height 13
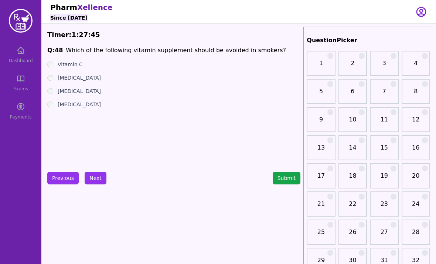
click at [50, 71] on ul "Vitamin C [MEDICAL_DATA] [MEDICAL_DATA] [MEDICAL_DATA]" at bounding box center [173, 84] width 253 height 47
click at [53, 111] on div "Q: 48 Which of the following vitamin supplement should be avoided in smokers? V…" at bounding box center [173, 101] width 253 height 111
click at [104, 177] on button "Next" at bounding box center [96, 178] width 22 height 13
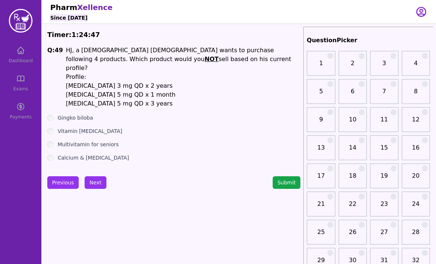
click at [290, 176] on button "Submit" at bounding box center [287, 182] width 28 height 13
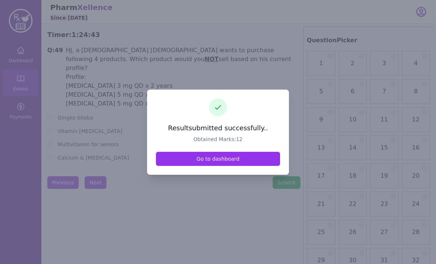
click at [232, 166] on link "Go to dashboard" at bounding box center [218, 159] width 124 height 14
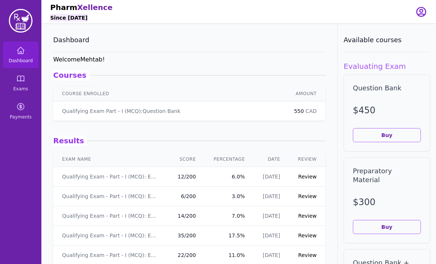
click at [308, 171] on td "Review" at bounding box center [307, 177] width 37 height 20
click at [305, 174] on link "Review" at bounding box center [307, 176] width 18 height 6
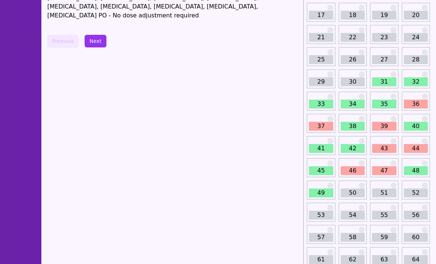
scroll to position [132, 0]
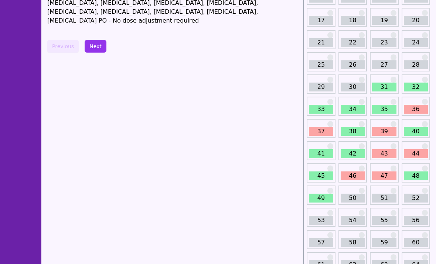
click at [421, 108] on link "36" at bounding box center [416, 109] width 24 height 9
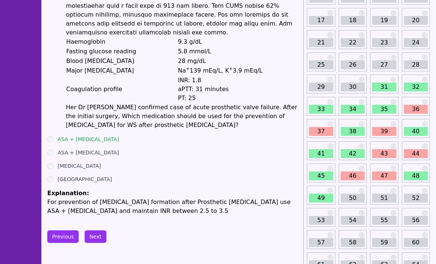
click at [326, 131] on link "37" at bounding box center [321, 131] width 24 height 9
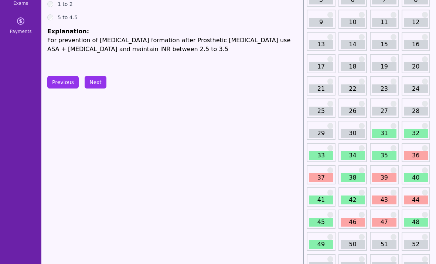
scroll to position [85, 0]
click at [380, 174] on link "39" at bounding box center [384, 177] width 24 height 9
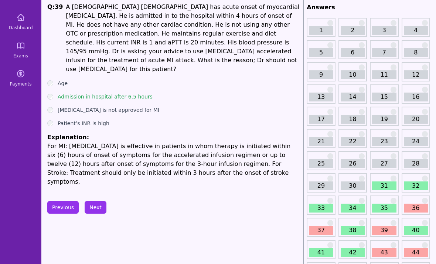
scroll to position [115, 0]
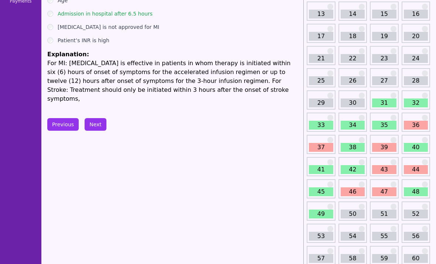
click at [384, 148] on link "39" at bounding box center [384, 147] width 24 height 9
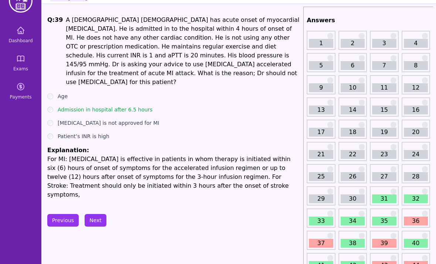
scroll to position [0, 0]
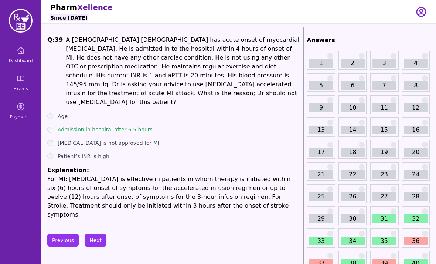
click at [18, 61] on span "Dashboard" at bounding box center [21, 61] width 24 height 6
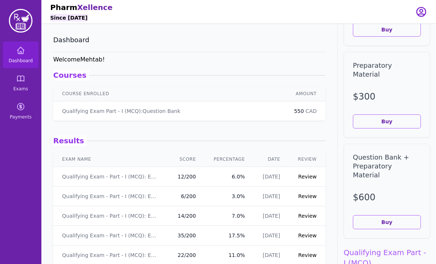
scroll to position [107, 0]
click at [16, 85] on link "Exams" at bounding box center [20, 82] width 35 height 27
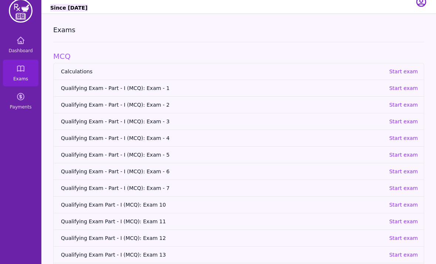
scroll to position [24, 0]
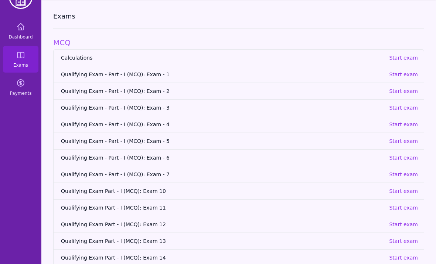
click at [414, 108] on p "Start exam" at bounding box center [403, 107] width 29 height 7
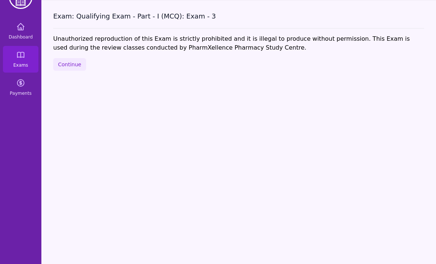
click at [65, 68] on button "Continue" at bounding box center [69, 64] width 33 height 13
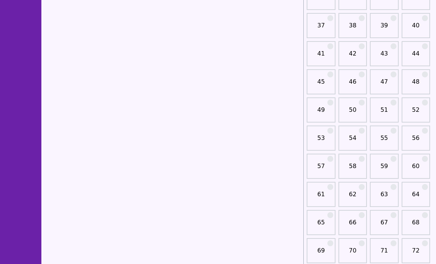
scroll to position [300, 0]
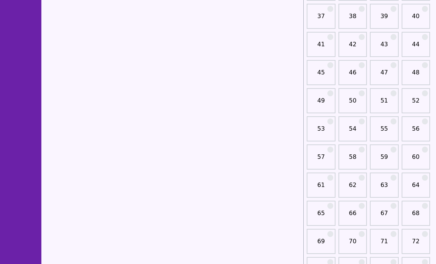
click at [383, 101] on link "51" at bounding box center [384, 103] width 24 height 15
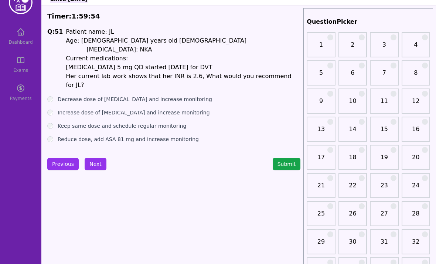
scroll to position [18, 0]
click at [94, 161] on button "Next" at bounding box center [96, 163] width 22 height 13
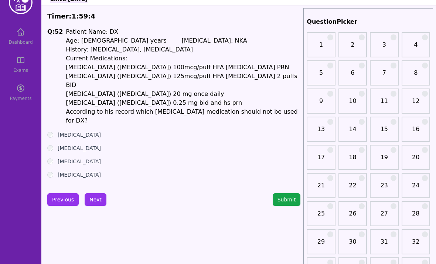
click at [98, 193] on button "Next" at bounding box center [96, 199] width 22 height 13
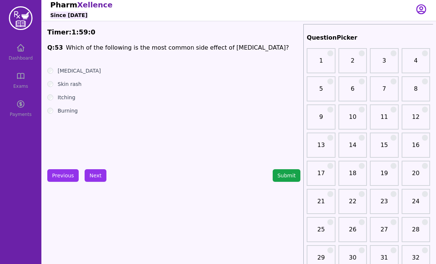
scroll to position [3, 0]
click at [59, 96] on label "Itching" at bounding box center [67, 97] width 18 height 7
click at [69, 87] on label "Skin rash" at bounding box center [70, 83] width 24 height 7
click at [58, 95] on label "Itching" at bounding box center [67, 97] width 18 height 7
click at [60, 86] on label "Skin rash" at bounding box center [70, 83] width 24 height 7
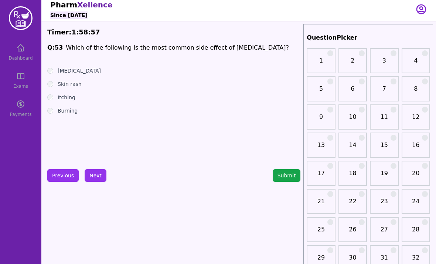
click at [60, 85] on label "Skin rash" at bounding box center [70, 83] width 24 height 7
click at [54, 96] on div "Itching" at bounding box center [173, 97] width 253 height 7
click at [58, 112] on label "Burning" at bounding box center [68, 110] width 20 height 7
click at [89, 181] on button "Next" at bounding box center [96, 175] width 22 height 13
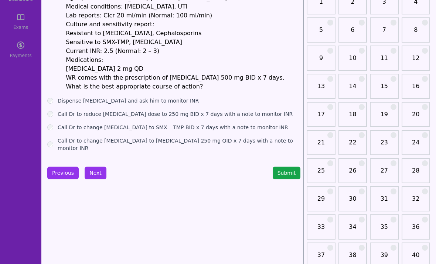
scroll to position [61, 0]
click at [96, 166] on button "Next" at bounding box center [96, 172] width 22 height 13
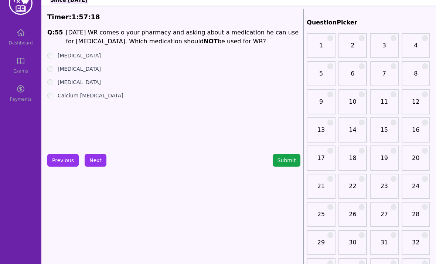
scroll to position [18, 0]
click at [51, 61] on ul "[MEDICAL_DATA] [MEDICAL_DATA] [MEDICAL_DATA] Calcium [MEDICAL_DATA]" at bounding box center [173, 75] width 253 height 47
click at [53, 79] on div "[MEDICAL_DATA]" at bounding box center [173, 81] width 253 height 7
click at [53, 78] on div "[MEDICAL_DATA]" at bounding box center [173, 81] width 253 height 7
click at [55, 79] on div "[MEDICAL_DATA]" at bounding box center [173, 81] width 253 height 7
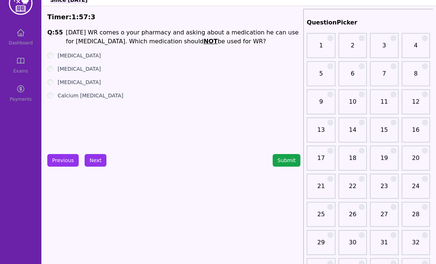
click at [98, 160] on button "Next" at bounding box center [96, 160] width 22 height 13
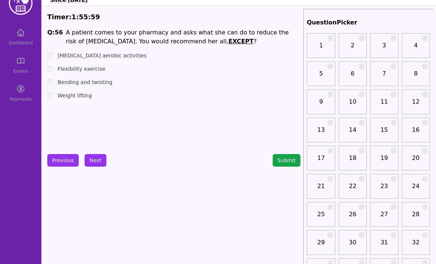
click at [51, 65] on div "Flexibility exercise" at bounding box center [173, 68] width 253 height 7
click at [51, 65] on ul "[MEDICAL_DATA] aerobic activities Flexibility exercise Bending and twisting Wei…" at bounding box center [173, 75] width 253 height 47
click at [86, 166] on button "Next" at bounding box center [96, 160] width 22 height 13
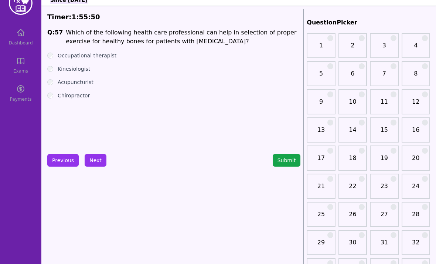
click at [59, 65] on label "Kinesiologist" at bounding box center [74, 68] width 33 height 7
click at [60, 81] on label "Acupuncturist" at bounding box center [76, 81] width 36 height 7
click at [56, 94] on div "Chiropractor" at bounding box center [173, 95] width 253 height 7
click at [56, 70] on div "Kinesiologist" at bounding box center [173, 68] width 253 height 7
click at [48, 72] on div "Kinesiologist" at bounding box center [173, 68] width 253 height 7
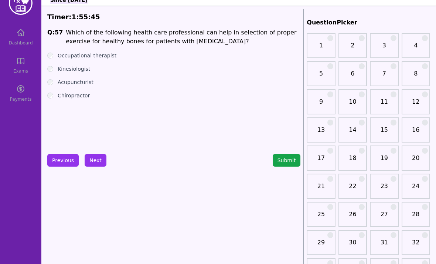
click at [94, 155] on button "Next" at bounding box center [96, 160] width 22 height 13
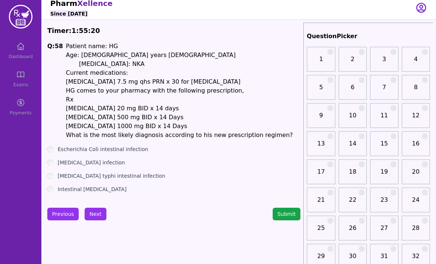
scroll to position [7, 0]
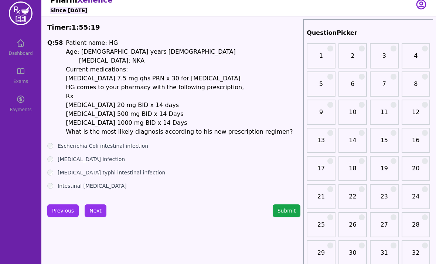
click at [56, 142] on div "Escherichia Coli intestinal infection" at bounding box center [173, 145] width 253 height 7
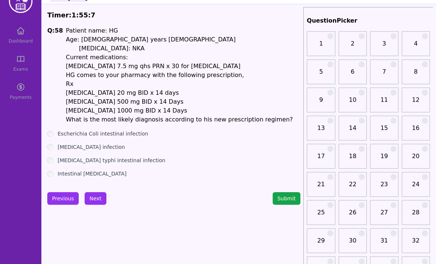
scroll to position [20, 0]
click at [109, 192] on div "Previous Next Submit" at bounding box center [173, 198] width 253 height 13
click at [96, 192] on button "Next" at bounding box center [96, 198] width 22 height 13
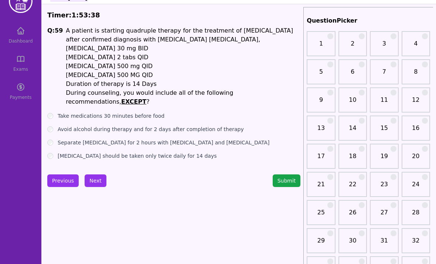
click at [64, 112] on label "Take medications 30 minutes before food" at bounding box center [111, 115] width 107 height 7
click at [94, 174] on button "Next" at bounding box center [96, 180] width 22 height 13
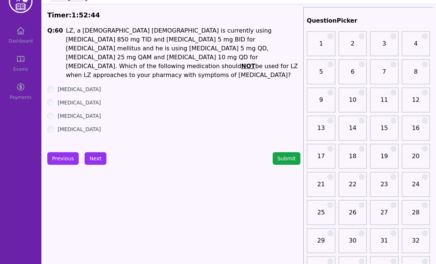
click at [58, 99] on label "[MEDICAL_DATA]" at bounding box center [79, 102] width 43 height 7
click at [54, 112] on div "[MEDICAL_DATA]" at bounding box center [173, 115] width 253 height 7
click at [55, 76] on div "Q: 60 LZ, a [DEMOGRAPHIC_DATA] [DEMOGRAPHIC_DATA] is currently using [MEDICAL_D…" at bounding box center [173, 81] width 253 height 111
click at [95, 157] on button "Next" at bounding box center [96, 158] width 22 height 13
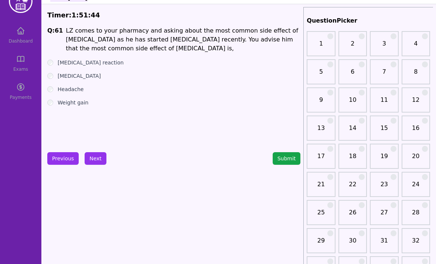
click at [56, 88] on div "Headache" at bounding box center [173, 88] width 253 height 7
click at [53, 57] on div "Q: 61 LZ comes to your pharmacy and asking about the most common side effect of…" at bounding box center [173, 81] width 253 height 111
click at [56, 103] on div "Weight gain" at bounding box center [173, 102] width 253 height 7
click at [56, 102] on div "Weight gain" at bounding box center [173, 102] width 253 height 7
click at [55, 103] on div "Weight gain" at bounding box center [173, 102] width 253 height 7
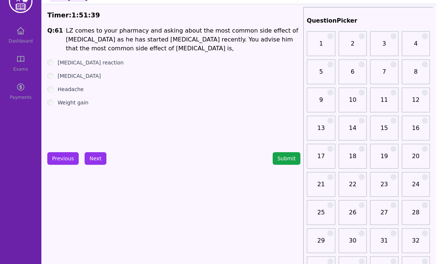
click at [58, 106] on label "Weight gain" at bounding box center [73, 102] width 31 height 7
click at [101, 160] on button "Next" at bounding box center [96, 158] width 22 height 13
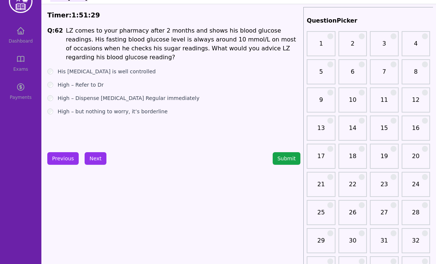
click at [62, 73] on label "His [MEDICAL_DATA] is well controlled" at bounding box center [107, 71] width 98 height 7
click at [59, 100] on label "High – Dispense [MEDICAL_DATA] Regular immediately" at bounding box center [129, 97] width 142 height 7
click at [61, 111] on label "High – but nothing to worry, it’s borderline" at bounding box center [113, 111] width 110 height 7
click at [59, 98] on label "High – Dispense [MEDICAL_DATA] Regular immediately" at bounding box center [129, 97] width 142 height 7
click at [109, 157] on div "Previous Next Submit" at bounding box center [173, 158] width 253 height 13
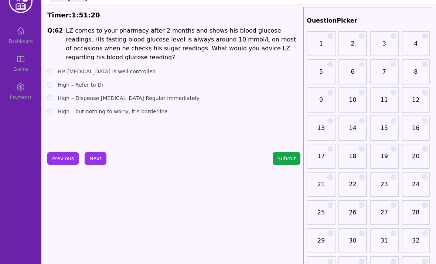
click at [96, 158] on button "Next" at bounding box center [96, 158] width 22 height 13
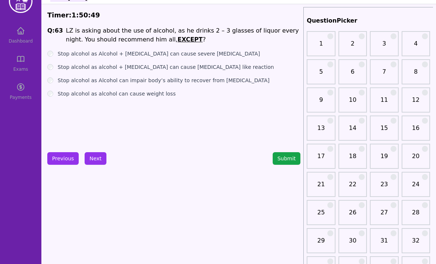
click at [96, 162] on button "Next" at bounding box center [96, 158] width 22 height 13
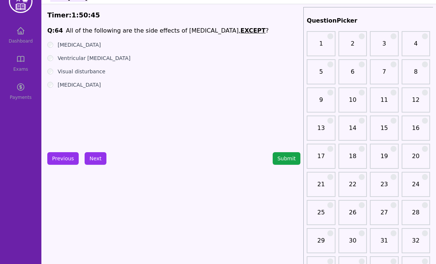
click at [58, 47] on label "[MEDICAL_DATA]" at bounding box center [79, 44] width 43 height 7
click at [52, 55] on div "Ventricular [MEDICAL_DATA]" at bounding box center [173, 57] width 253 height 7
click at [61, 60] on label "Ventricular [MEDICAL_DATA]" at bounding box center [94, 57] width 73 height 7
click at [61, 74] on label "Visual disturbance" at bounding box center [82, 71] width 48 height 7
click at [59, 88] on label "[MEDICAL_DATA]" at bounding box center [79, 84] width 43 height 7
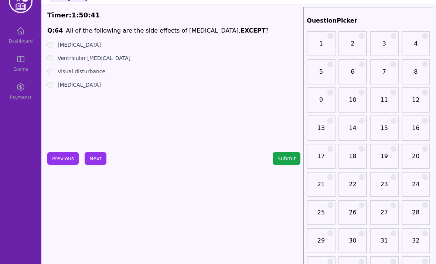
click at [61, 71] on label "Visual disturbance" at bounding box center [82, 71] width 48 height 7
click at [55, 84] on div "[MEDICAL_DATA]" at bounding box center [173, 84] width 253 height 7
click at [50, 90] on div "Q: 64 All of the following are the side effects of [MEDICAL_DATA], EXCEPT ? [ME…" at bounding box center [173, 81] width 253 height 111
click at [58, 68] on label "Visual disturbance" at bounding box center [82, 71] width 48 height 7
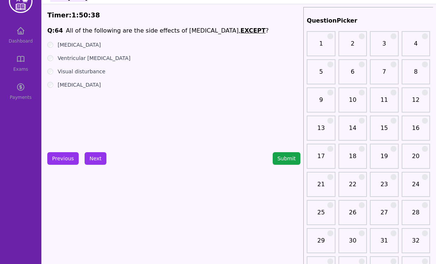
click at [56, 82] on div "[MEDICAL_DATA]" at bounding box center [173, 84] width 253 height 7
click at [60, 63] on ul "[MEDICAL_DATA] Ventricular [MEDICAL_DATA] Visual disturbance [MEDICAL_DATA]" at bounding box center [173, 64] width 253 height 47
click at [56, 72] on div "Visual disturbance" at bounding box center [173, 71] width 253 height 7
click at [58, 73] on label "Visual disturbance" at bounding box center [82, 71] width 48 height 7
click at [92, 158] on button "Next" at bounding box center [96, 158] width 22 height 13
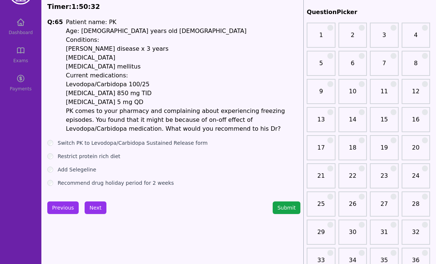
scroll to position [28, 0]
click at [98, 208] on button "Next" at bounding box center [96, 207] width 22 height 13
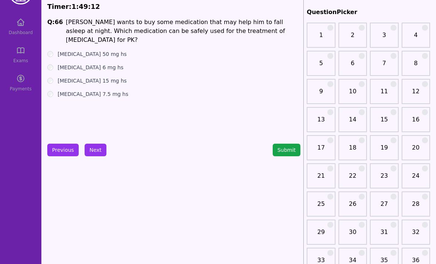
click at [98, 149] on button "Next" at bounding box center [96, 149] width 22 height 13
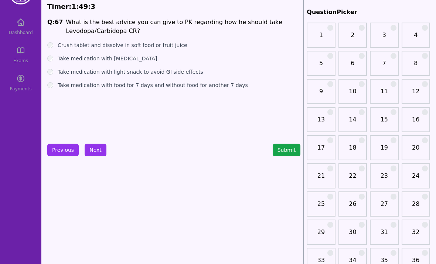
click at [52, 80] on ul "Crush tablet and dissolve in soft food or fruit juice Take medication with [MED…" at bounding box center [173, 64] width 253 height 47
click at [58, 76] on ul "Crush tablet and dissolve in soft food or fruit juice Take medication with [MED…" at bounding box center [173, 64] width 253 height 47
click at [60, 72] on label "Take medication with light snack to avoid GI side effects" at bounding box center [131, 71] width 146 height 7
click at [101, 154] on button "Next" at bounding box center [96, 149] width 22 height 13
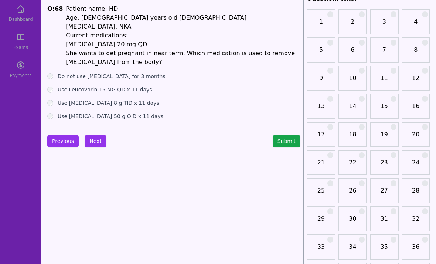
scroll to position [41, 0]
click at [102, 135] on button "Next" at bounding box center [96, 141] width 22 height 13
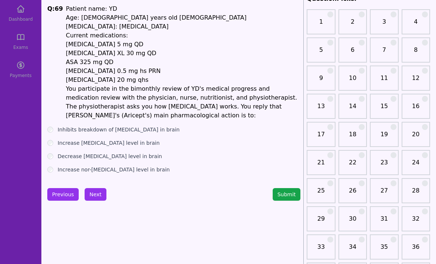
click at [53, 139] on div "Increase [MEDICAL_DATA] level in brain" at bounding box center [173, 142] width 253 height 7
click at [56, 139] on div "Increase [MEDICAL_DATA] level in brain" at bounding box center [173, 142] width 253 height 7
click at [57, 139] on div "Increase [MEDICAL_DATA] level in brain" at bounding box center [173, 142] width 253 height 7
click at [98, 188] on button "Next" at bounding box center [96, 194] width 22 height 13
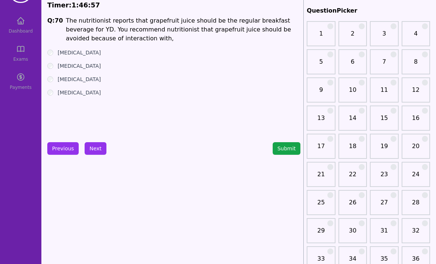
scroll to position [30, 0]
click at [58, 50] on label "[MEDICAL_DATA]" at bounding box center [79, 52] width 43 height 7
click at [54, 64] on div "[MEDICAL_DATA]" at bounding box center [173, 65] width 253 height 7
click at [55, 91] on div "[MEDICAL_DATA]" at bounding box center [173, 92] width 253 height 7
click at [103, 152] on button "Next" at bounding box center [96, 148] width 22 height 13
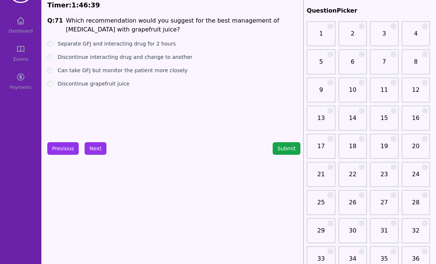
click at [293, 148] on button "Submit" at bounding box center [287, 148] width 28 height 13
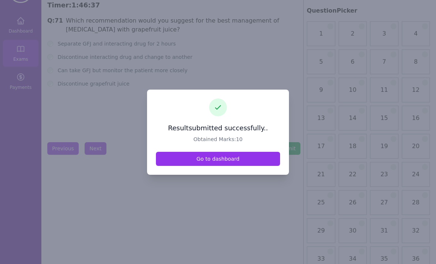
click at [170, 166] on link "Go to dashboard" at bounding box center [218, 159] width 124 height 14
